Goal: Task Accomplishment & Management: Complete application form

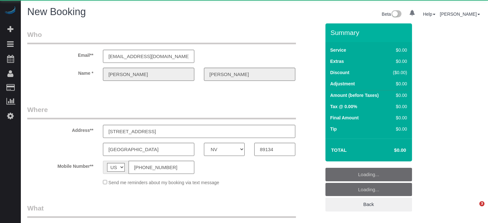
select select "NV"
select select "number:9"
select select "object:2696"
select select "string:fspay-df4979cb-a07d-4d70-9097-4d503f8c930b"
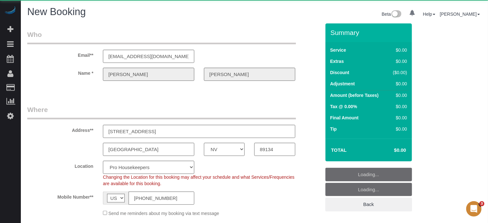
select select "4"
select select "18"
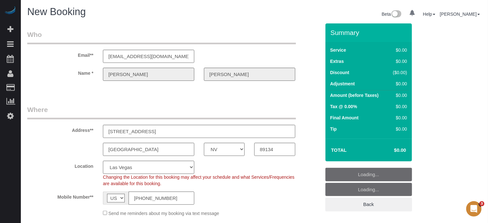
select select "object:2832"
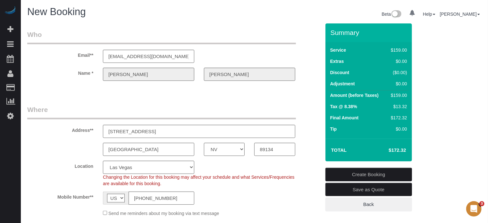
click at [125, 83] on sui-booking-customer "Email** [EMAIL_ADDRESS][DOMAIN_NAME] Name * [PERSON_NAME]" at bounding box center [174, 58] width 294 height 57
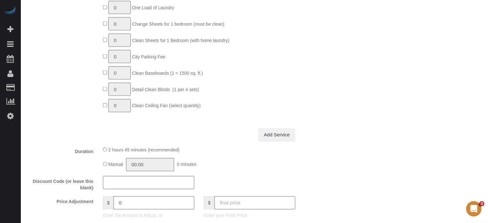
scroll to position [642, 0]
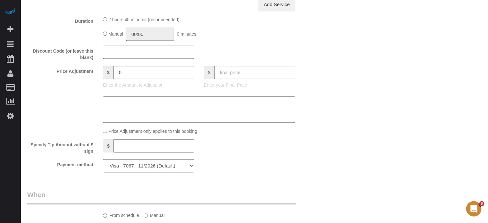
click at [234, 73] on input "text" at bounding box center [255, 72] width 81 height 13
type input "50"
click at [353, 84] on div "Who Email** [EMAIL_ADDRESS][DOMAIN_NAME] Name * [PERSON_NAME] Where Address** […" at bounding box center [254, 5] width 455 height 1246
type input "-112.87"
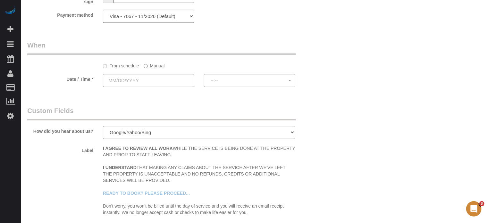
scroll to position [802, 0]
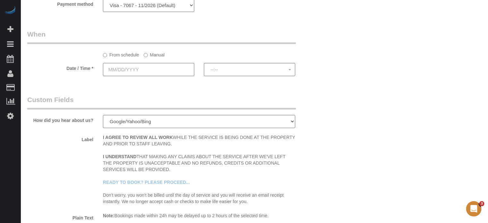
click at [172, 74] on input "text" at bounding box center [148, 69] width 91 height 13
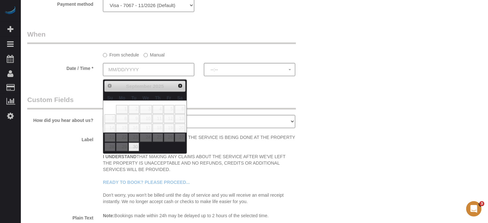
click at [177, 86] on link "Next" at bounding box center [180, 86] width 9 height 9
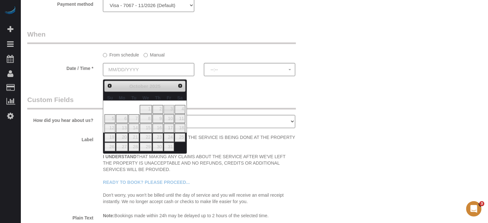
click at [168, 108] on link "3" at bounding box center [169, 109] width 10 height 9
type input "[DATE]"
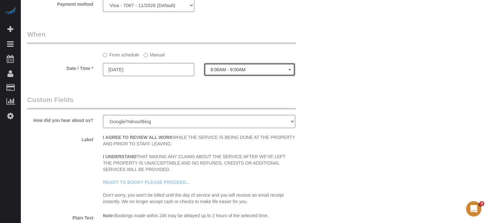
click at [227, 75] on button "8:00AM - 9:00AM" at bounding box center [249, 69] width 91 height 13
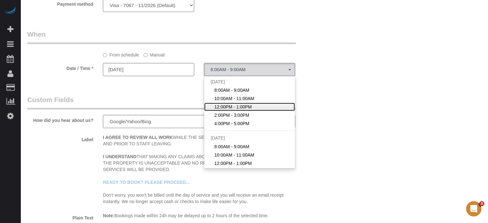
click at [225, 108] on span "12:00PM - 1:00PM" at bounding box center [234, 107] width 38 height 6
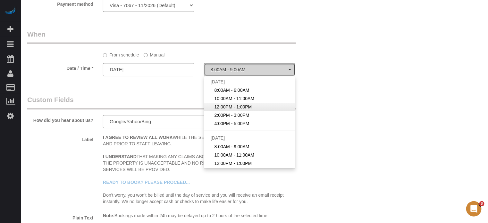
select select "spot3"
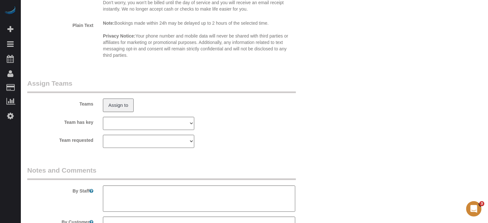
scroll to position [1071, 0]
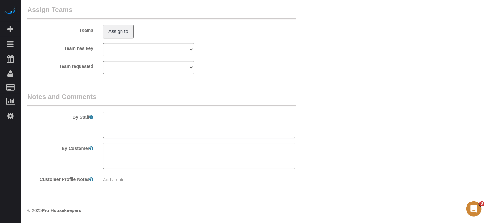
click at [148, 119] on textarea at bounding box center [199, 125] width 193 height 26
paste textarea "You can park in the driveway. Priorities: Bathrooms Floors Kitchen"
type textarea "You can park in the driveway. Priorities: Bathrooms Floors Kitchen"
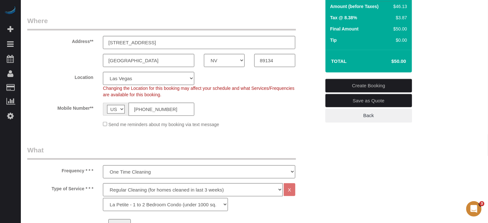
scroll to position [44, 0]
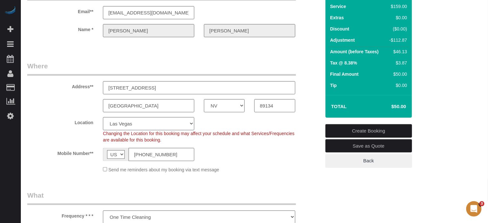
click at [359, 129] on link "Create Booking" at bounding box center [369, 130] width 87 height 13
